Goal: Transaction & Acquisition: Purchase product/service

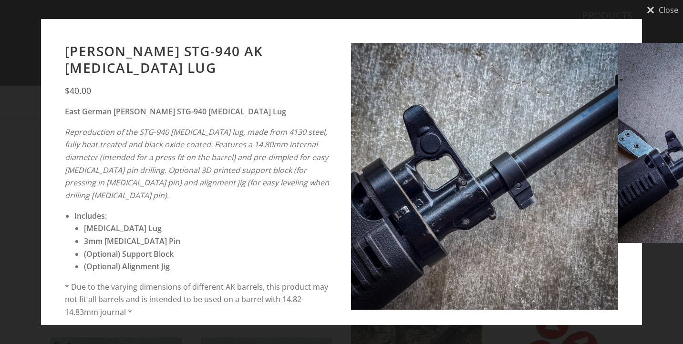
scroll to position [105, 0]
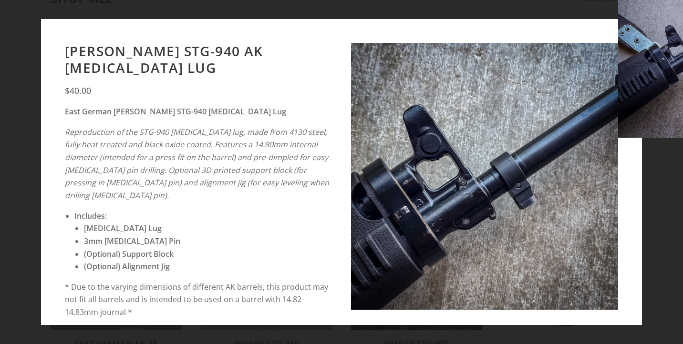
click at [280, 161] on div at bounding box center [341, 67] width 683 height 344
click at [274, 221] on div "Wieger STG-940 AK Bayonet Lug" at bounding box center [341, 227] width 200 height 19
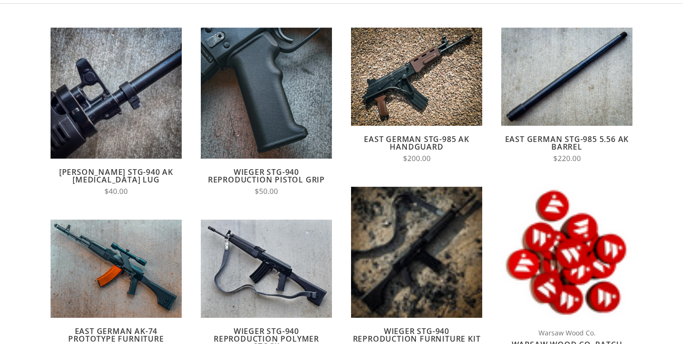
scroll to position [117, 0]
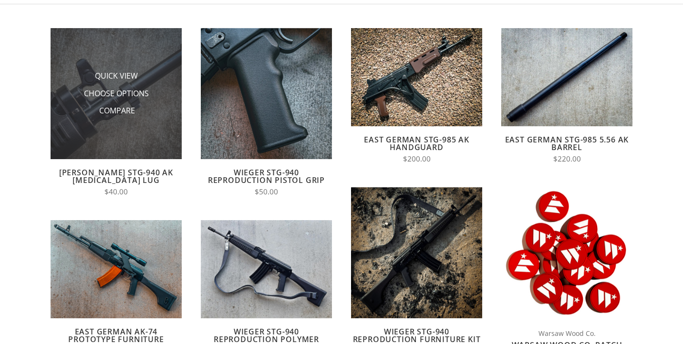
click at [111, 124] on img at bounding box center [116, 93] width 131 height 131
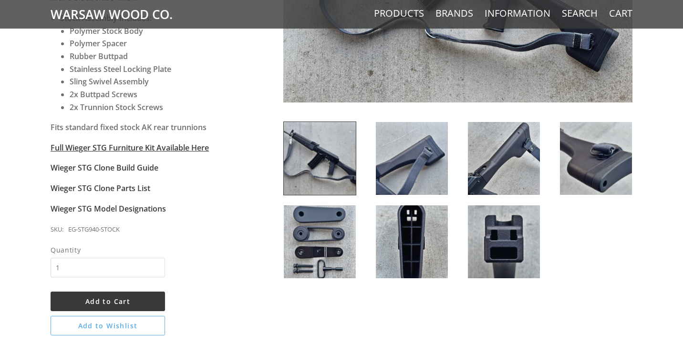
scroll to position [310, 0]
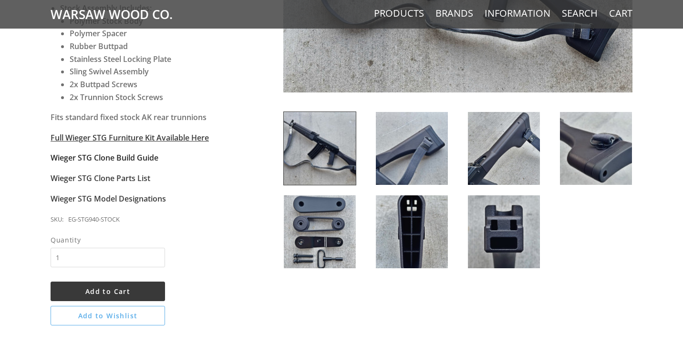
click at [128, 154] on strong "Wieger STG Clone Build Guide" at bounding box center [105, 158] width 108 height 10
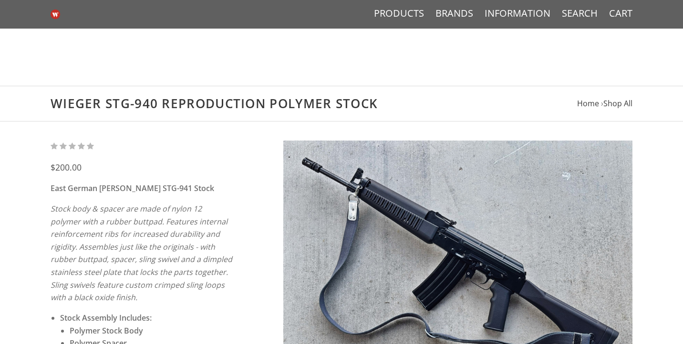
scroll to position [310, 0]
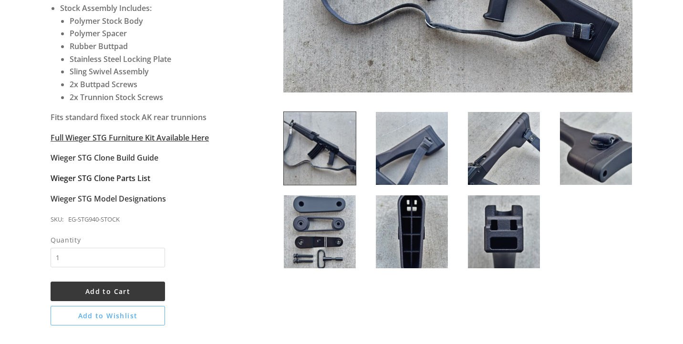
click at [134, 175] on strong "Wieger STG Clone Parts List" at bounding box center [101, 178] width 100 height 10
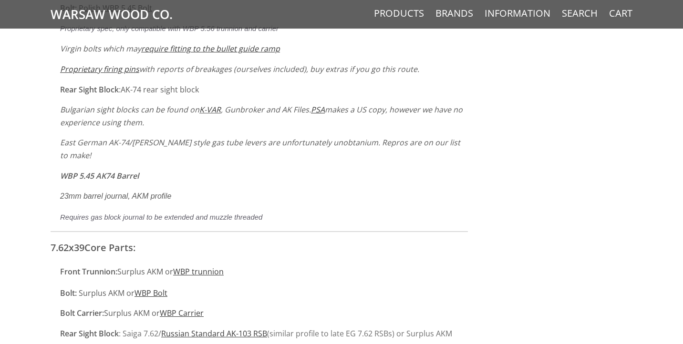
scroll to position [4425, 0]
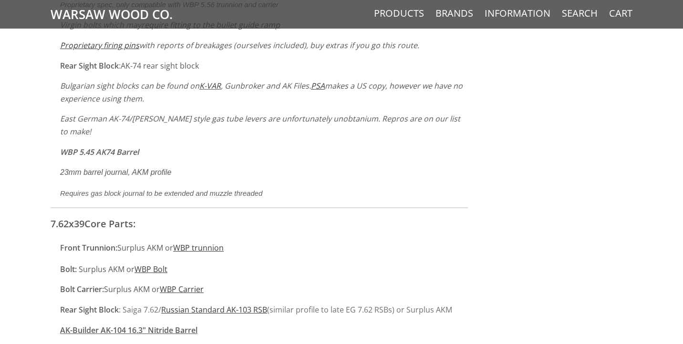
click at [172, 325] on u "AK-Builder AK-104 16.3" Nitride Barrel" at bounding box center [128, 330] width 137 height 10
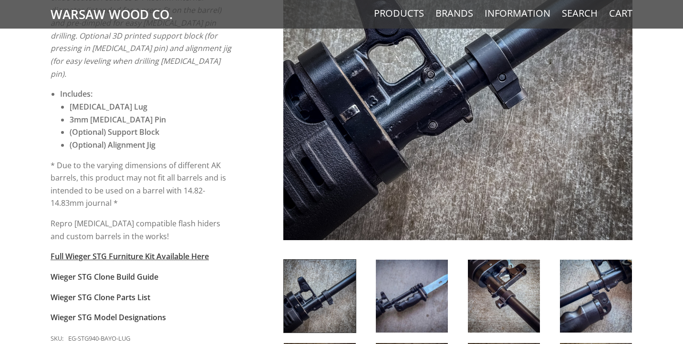
scroll to position [249, 0]
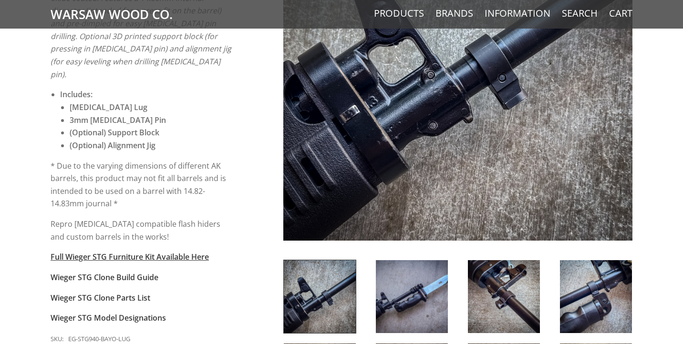
click at [116, 173] on p "* Due to the varying dimensions of different AK barrels, this product may not f…" at bounding box center [142, 185] width 183 height 51
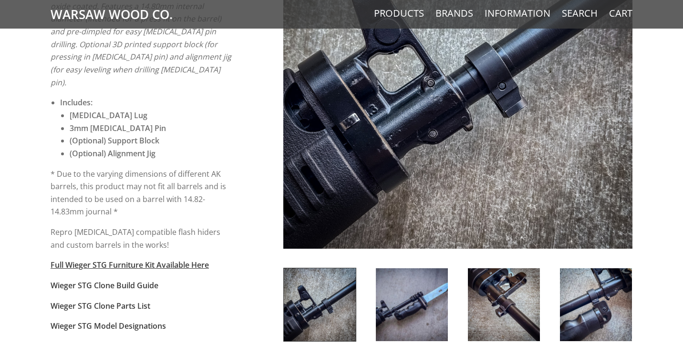
scroll to position [237, 0]
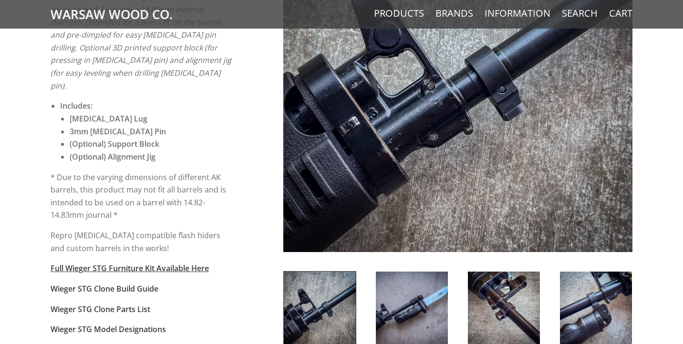
click at [353, 145] on img at bounding box center [457, 77] width 349 height 349
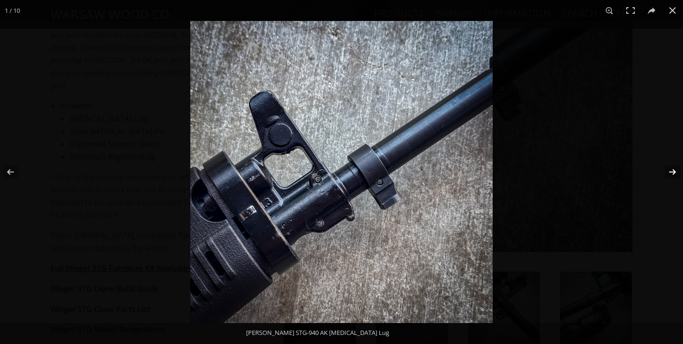
click at [671, 172] on button at bounding box center [665, 172] width 33 height 48
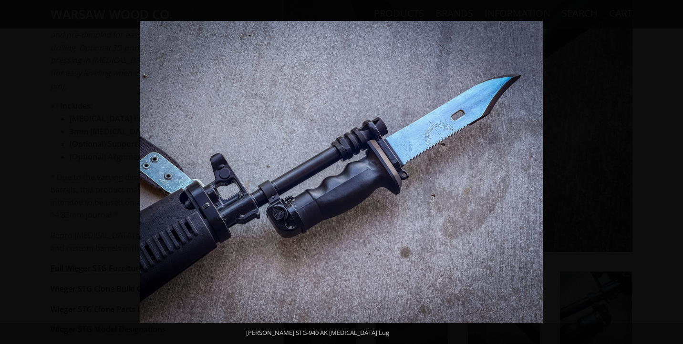
click at [671, 172] on button at bounding box center [665, 172] width 33 height 48
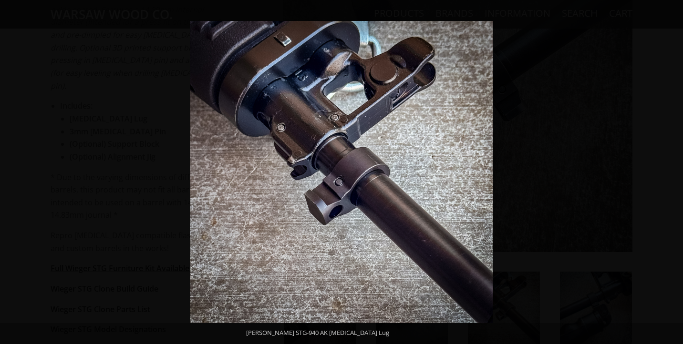
click at [671, 172] on button at bounding box center [665, 172] width 33 height 48
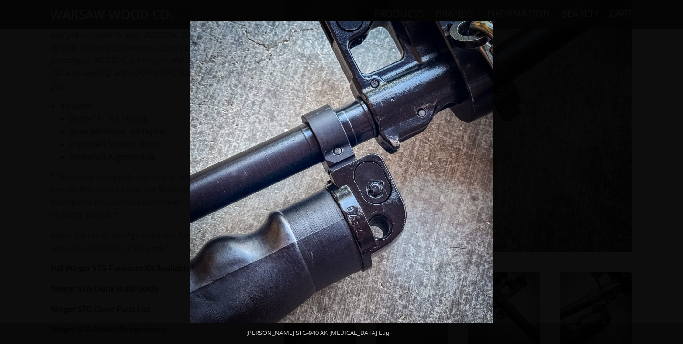
click at [671, 172] on button at bounding box center [665, 172] width 33 height 48
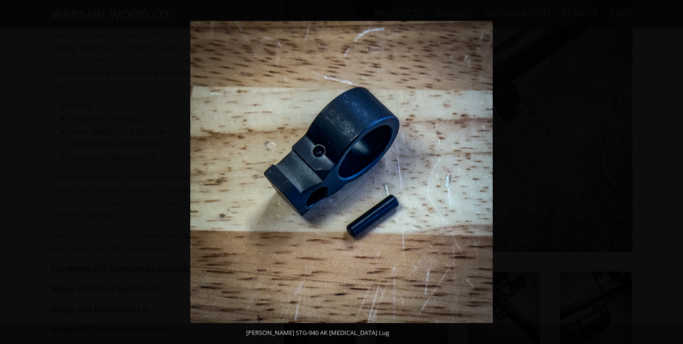
click at [671, 172] on button at bounding box center [665, 172] width 33 height 48
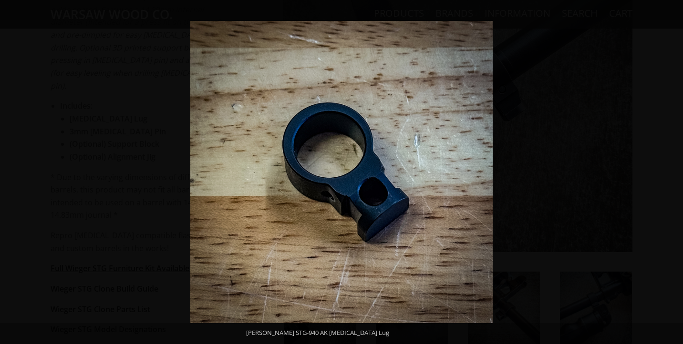
click at [671, 172] on button at bounding box center [665, 172] width 33 height 48
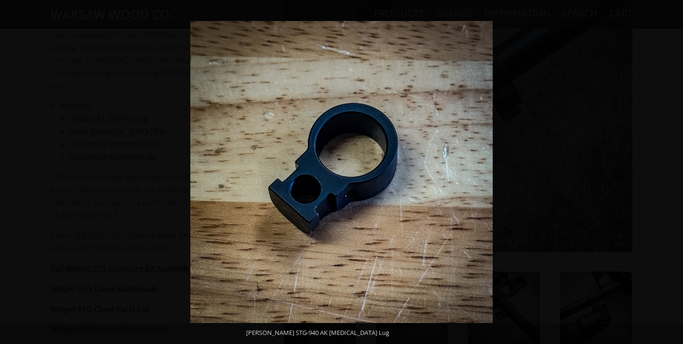
click at [671, 172] on button at bounding box center [665, 172] width 33 height 48
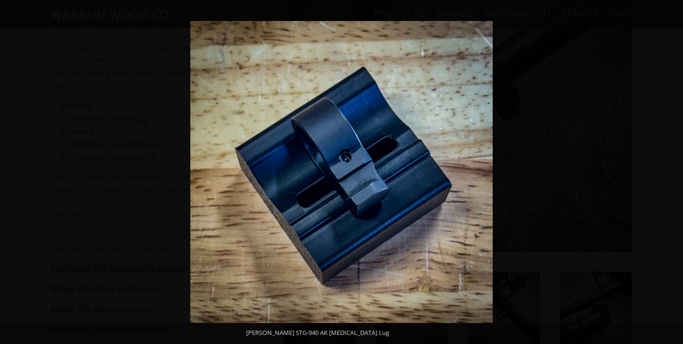
click at [671, 172] on button at bounding box center [665, 172] width 33 height 48
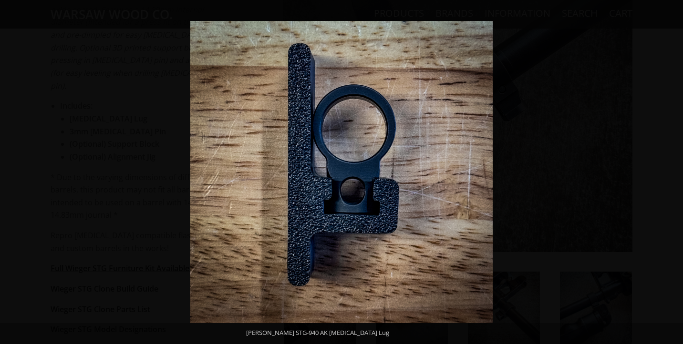
click at [671, 172] on button at bounding box center [665, 172] width 33 height 48
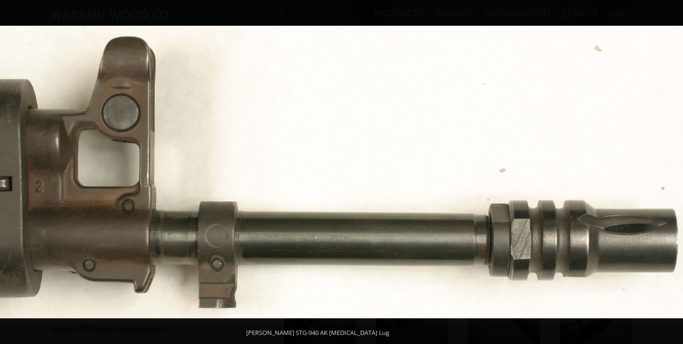
click at [671, 172] on button at bounding box center [665, 172] width 33 height 48
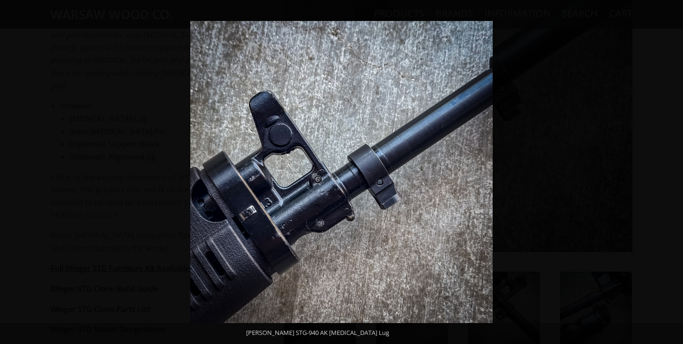
click at [668, 168] on button at bounding box center [665, 172] width 33 height 48
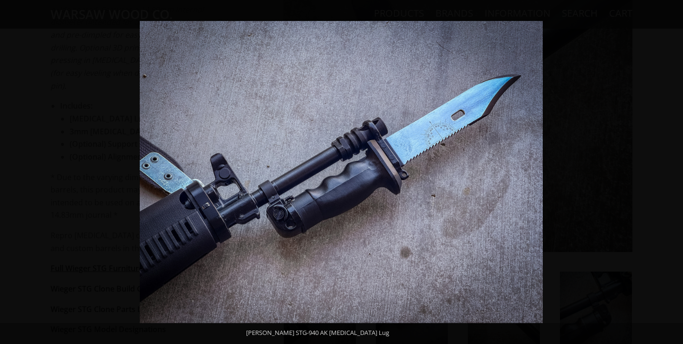
click at [668, 168] on button at bounding box center [665, 172] width 33 height 48
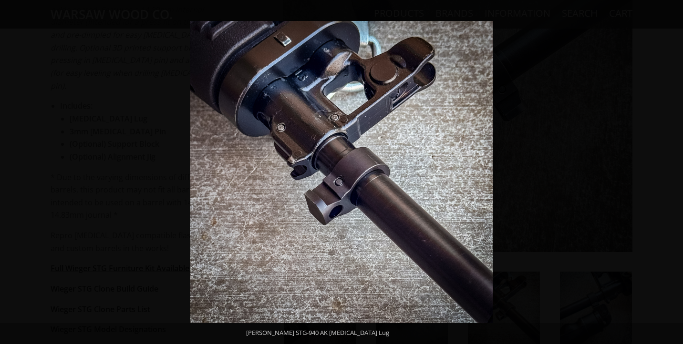
click at [668, 168] on button at bounding box center [665, 172] width 33 height 48
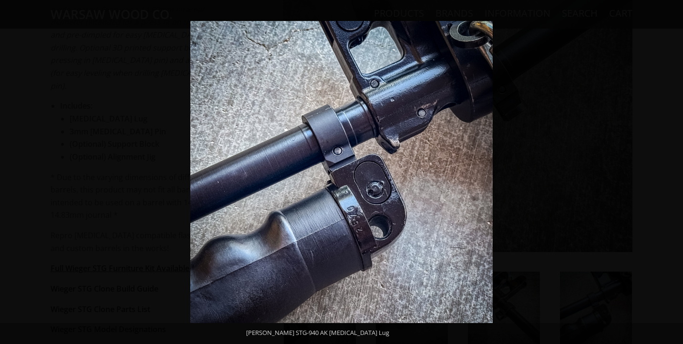
click at [668, 168] on button at bounding box center [665, 172] width 33 height 48
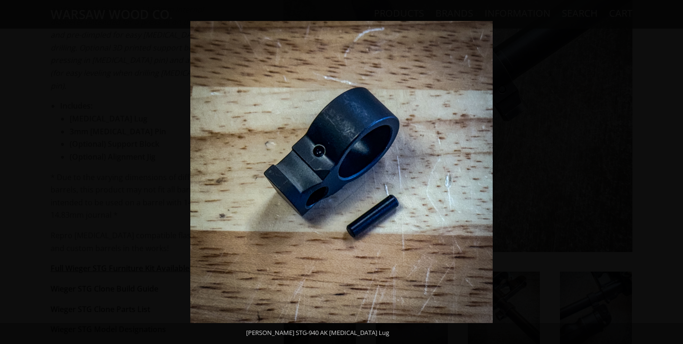
click at [668, 168] on button at bounding box center [665, 172] width 33 height 48
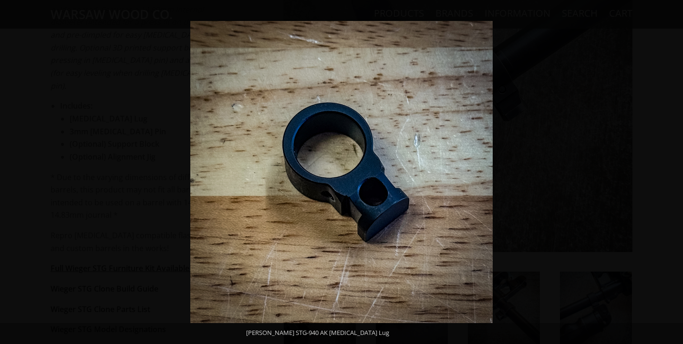
click at [668, 168] on button at bounding box center [665, 172] width 33 height 48
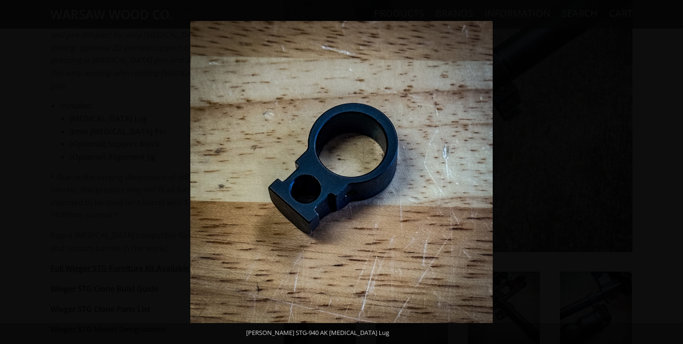
click at [668, 168] on button at bounding box center [665, 172] width 33 height 48
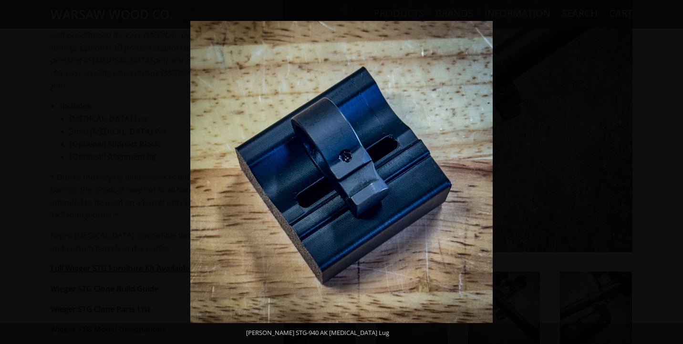
click at [668, 168] on button at bounding box center [665, 172] width 33 height 48
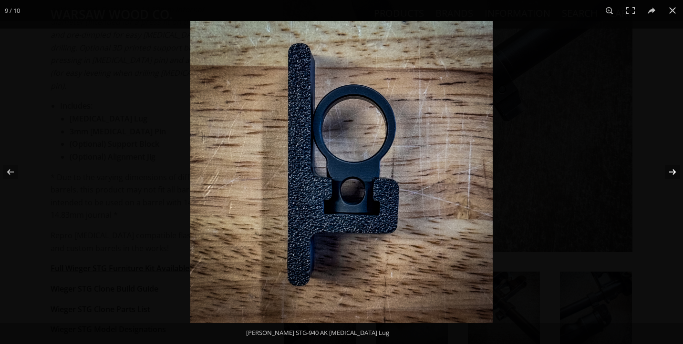
click at [668, 167] on button at bounding box center [665, 172] width 33 height 48
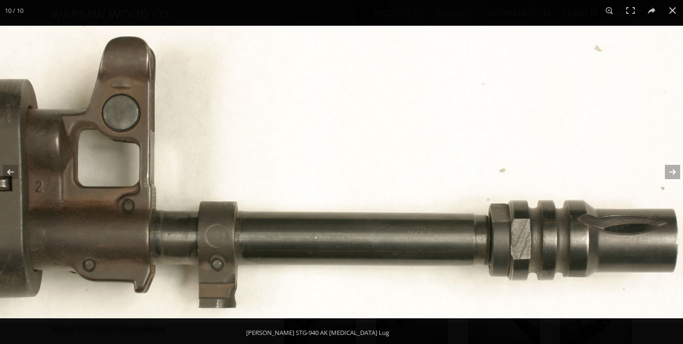
click at [668, 167] on button at bounding box center [665, 172] width 33 height 48
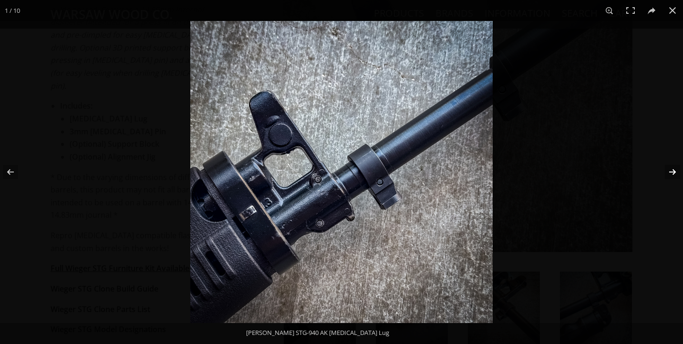
click at [668, 167] on button at bounding box center [665, 172] width 33 height 48
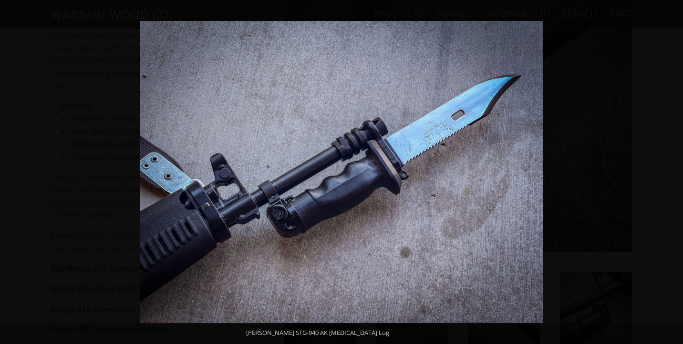
click at [668, 166] on button at bounding box center [665, 172] width 33 height 48
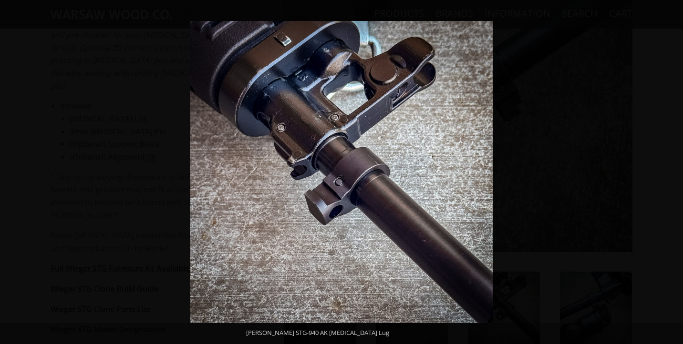
click at [668, 166] on button at bounding box center [665, 172] width 33 height 48
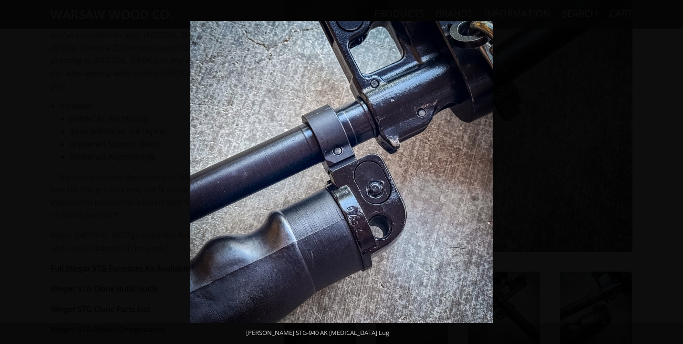
click at [668, 166] on button at bounding box center [665, 172] width 33 height 48
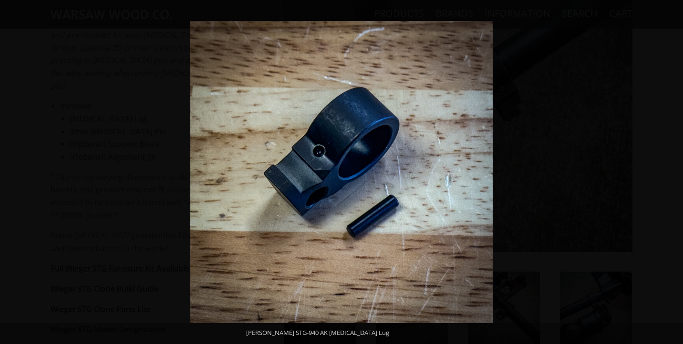
click at [668, 166] on button at bounding box center [665, 172] width 33 height 48
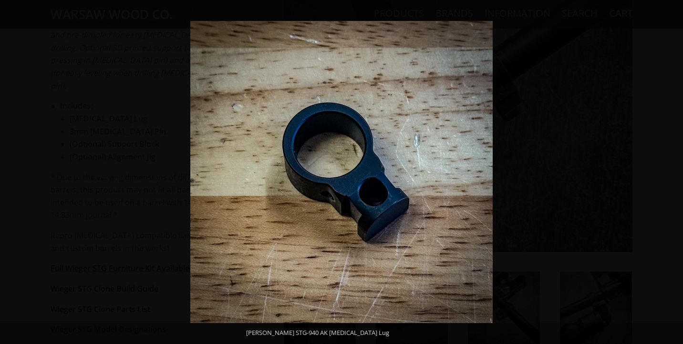
click at [668, 166] on button at bounding box center [665, 172] width 33 height 48
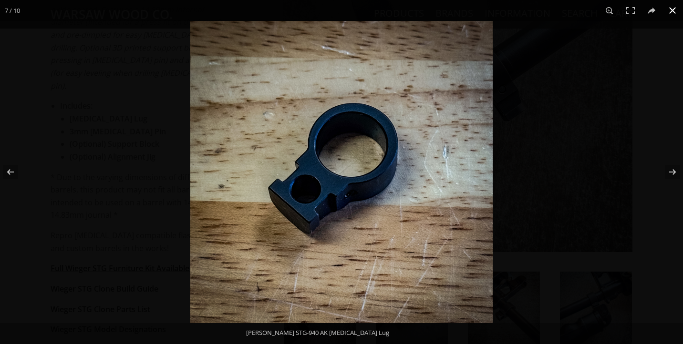
click at [663, 119] on div at bounding box center [531, 193] width 683 height 344
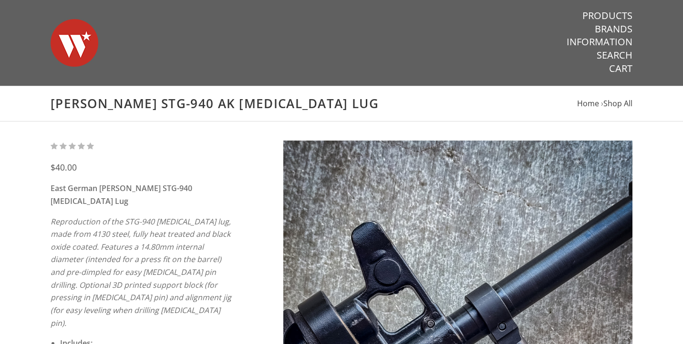
scroll to position [0, 0]
